Goal: Transaction & Acquisition: Purchase product/service

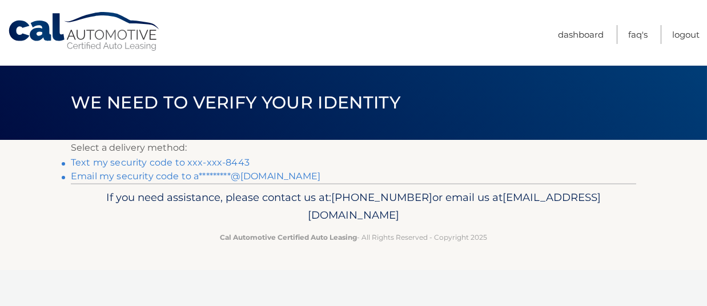
click at [170, 163] on link "Text my security code to xxx-xxx-8443" at bounding box center [160, 162] width 179 height 11
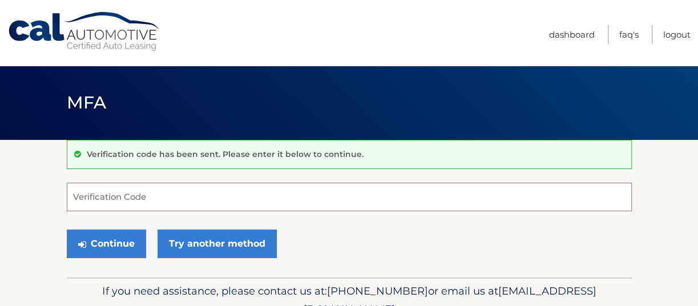
click at [159, 203] on input "Verification Code" at bounding box center [349, 197] width 565 height 29
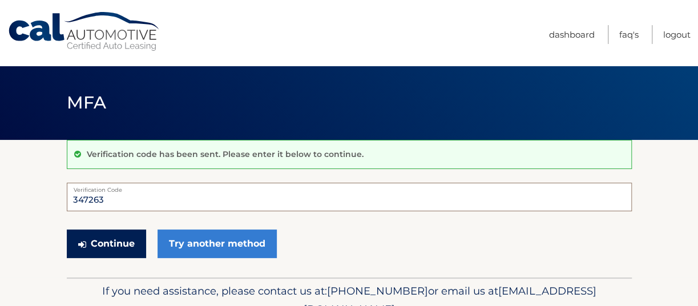
type input "347263"
click at [107, 244] on button "Continue" at bounding box center [106, 244] width 79 height 29
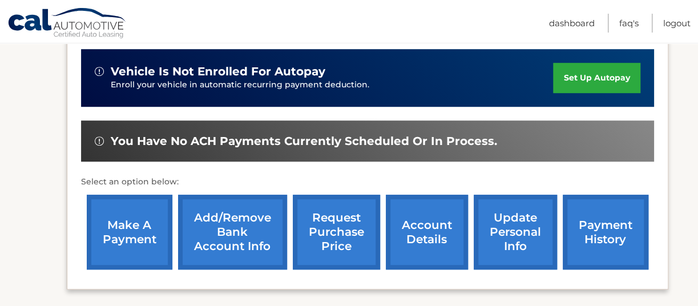
scroll to position [290, 0]
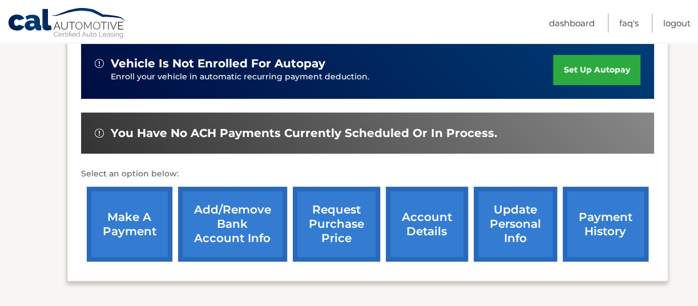
click at [138, 219] on link "make a payment" at bounding box center [130, 224] width 86 height 75
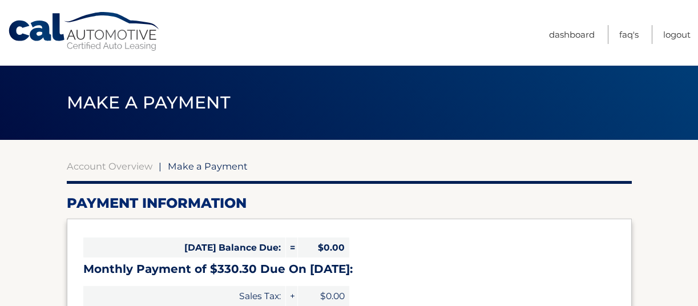
select select "OTRlZDU5MjMtNDNhMC00YmMzLWE4OWEtODhkMmYzNjRjYzg1"
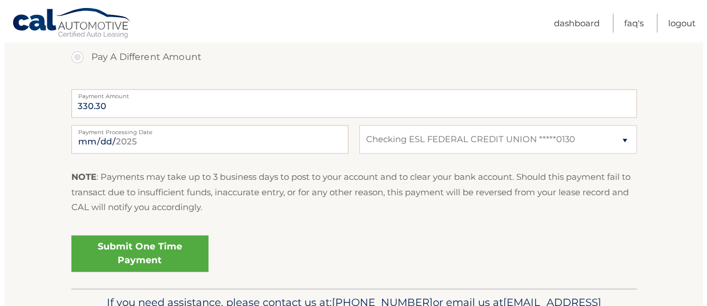
scroll to position [448, 0]
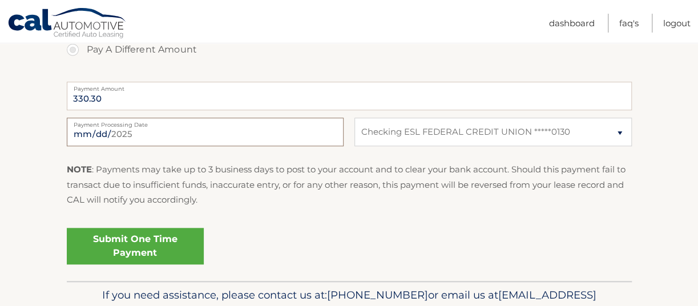
click at [123, 133] on input "2025-08-18" at bounding box center [205, 132] width 277 height 29
type input "2025-08-27"
click at [135, 249] on link "Submit One Time Payment" at bounding box center [135, 246] width 137 height 37
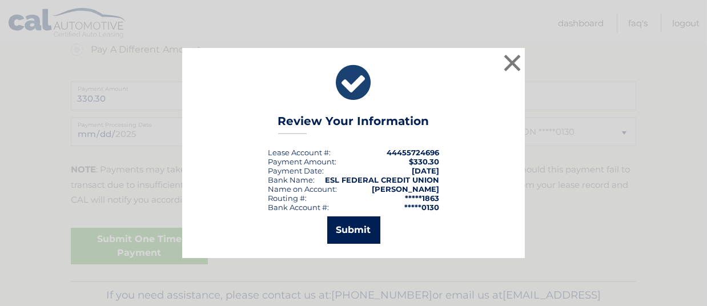
click at [361, 226] on button "Submit" at bounding box center [353, 229] width 53 height 27
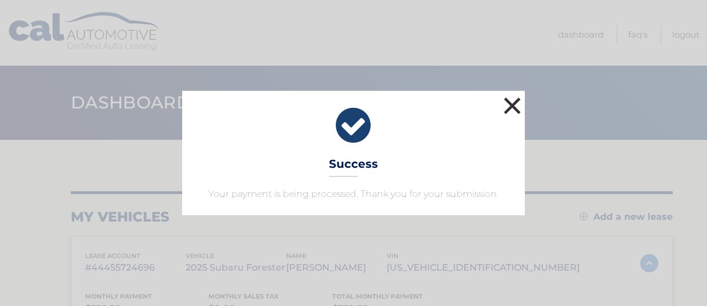
click at [513, 97] on button "×" at bounding box center [512, 105] width 23 height 23
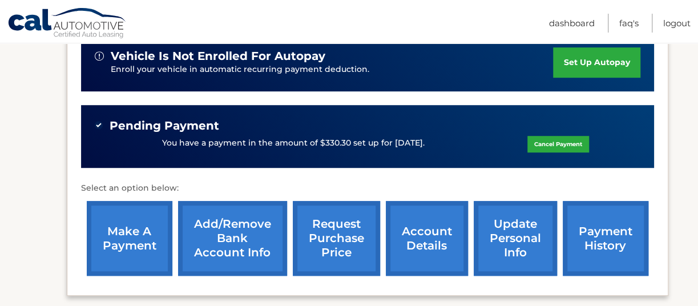
scroll to position [298, 0]
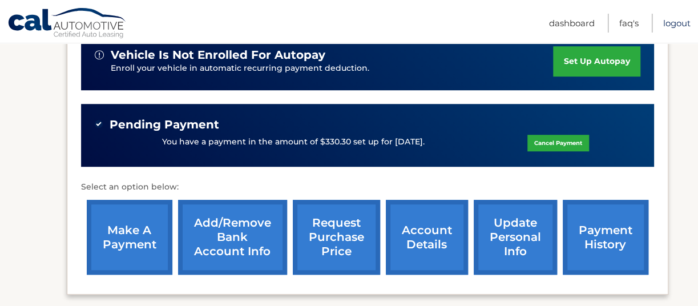
click at [679, 18] on link "Logout" at bounding box center [677, 23] width 27 height 19
